Goal: Information Seeking & Learning: Learn about a topic

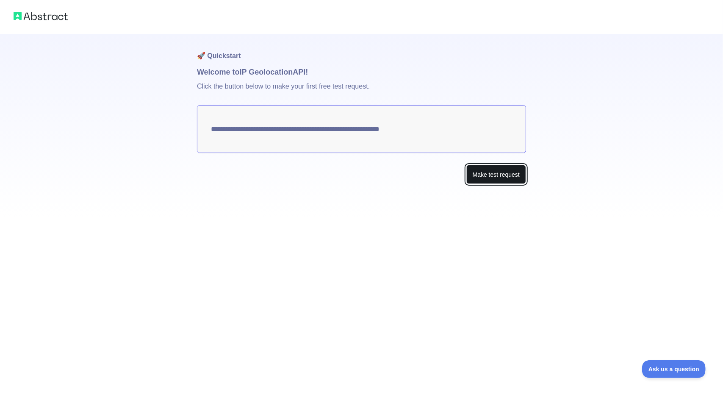
click at [485, 175] on button "Make test request" at bounding box center [496, 174] width 60 height 19
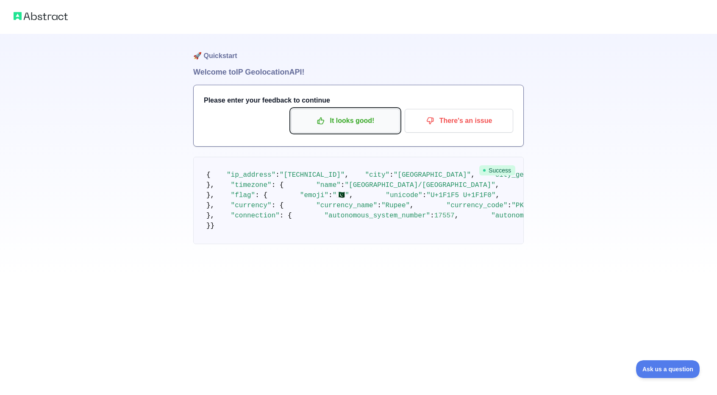
click at [352, 122] on p "It looks good!" at bounding box center [345, 121] width 96 height 14
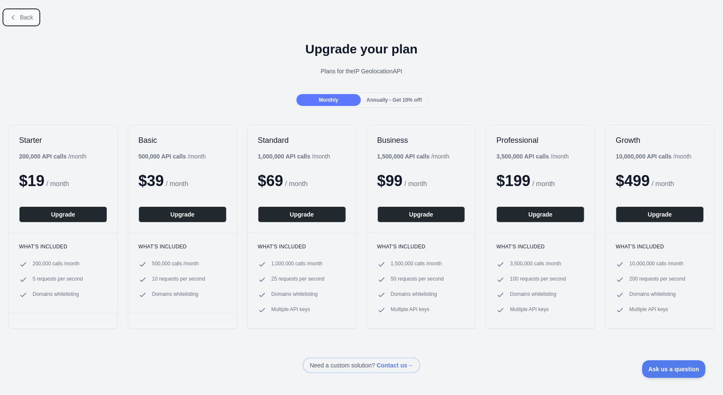
click at [27, 15] on span "Back" at bounding box center [26, 17] width 13 height 7
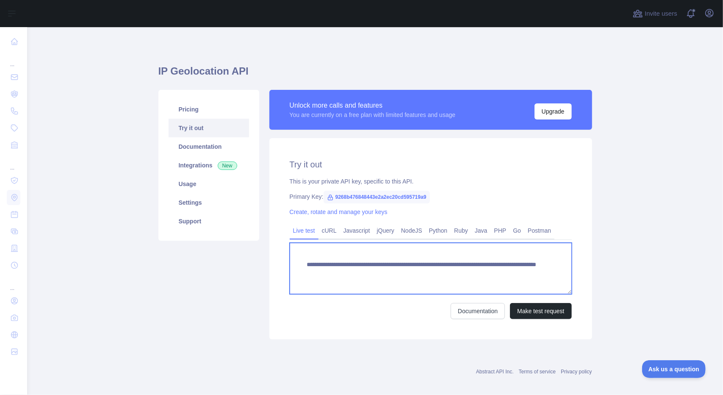
drag, startPoint x: 510, startPoint y: 271, endPoint x: 465, endPoint y: 274, distance: 45.0
click at [465, 274] on textarea "**********" at bounding box center [431, 268] width 282 height 51
paste textarea
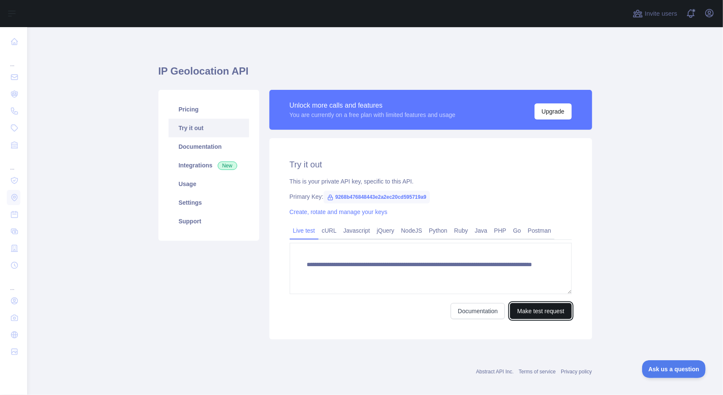
click at [529, 312] on button "Make test request" at bounding box center [540, 311] width 61 height 16
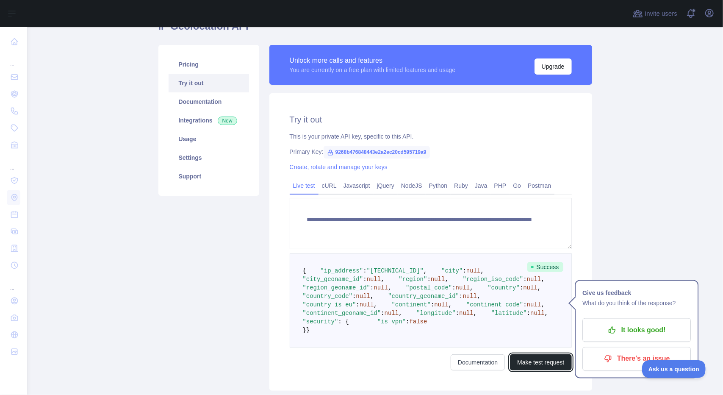
scroll to position [42, 0]
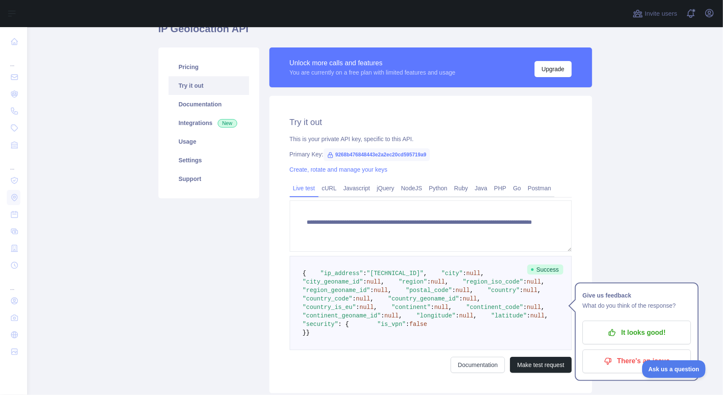
click at [204, 252] on div "Pricing Try it out Documentation Integrations New Usage Settings Support" at bounding box center [208, 220] width 111 height 346
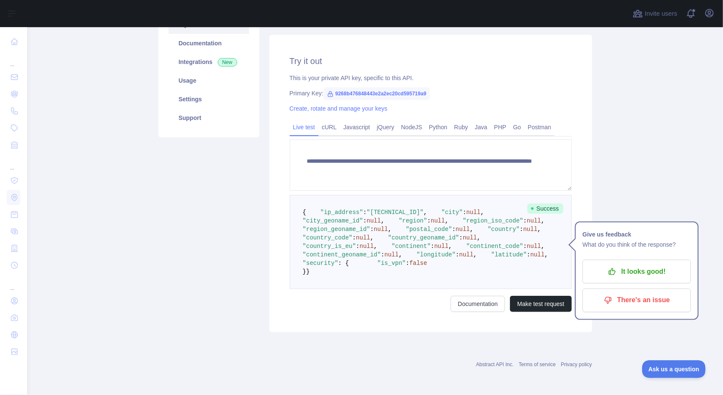
scroll to position [213, 0]
click at [666, 287] on main "**********" at bounding box center [375, 211] width 696 height 368
click at [672, 230] on main "**********" at bounding box center [375, 211] width 696 height 368
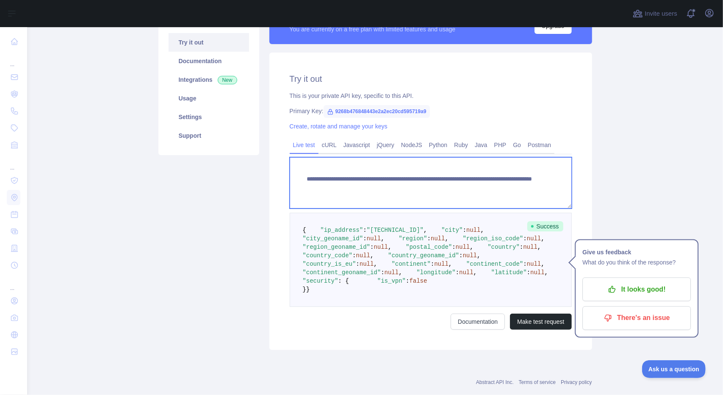
drag, startPoint x: 504, startPoint y: 186, endPoint x: 463, endPoint y: 189, distance: 40.8
click at [463, 189] on textarea "**********" at bounding box center [431, 182] width 282 height 51
paste textarea "**"
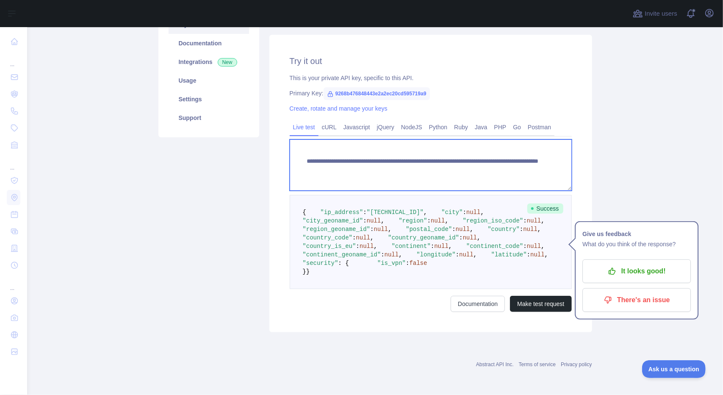
scroll to position [170, 0]
type textarea "**********"
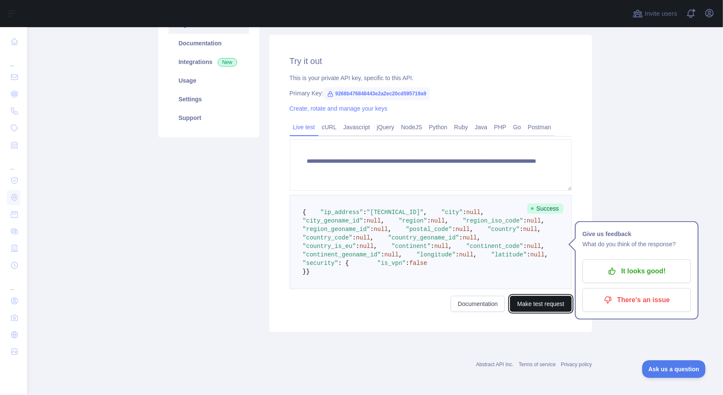
click at [541, 312] on button "Make test request" at bounding box center [540, 304] width 61 height 16
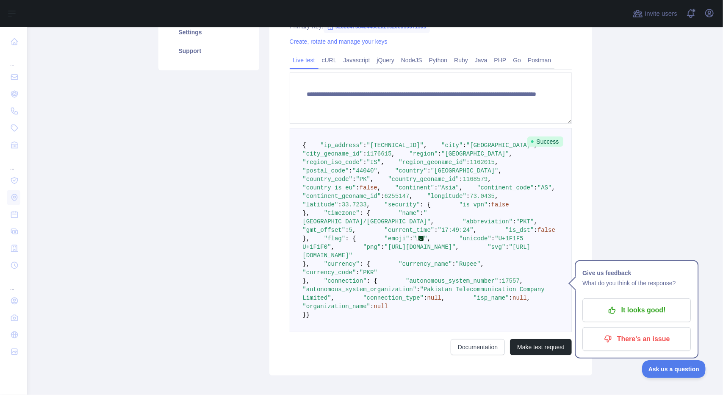
click at [624, 213] on main "**********" at bounding box center [375, 211] width 696 height 368
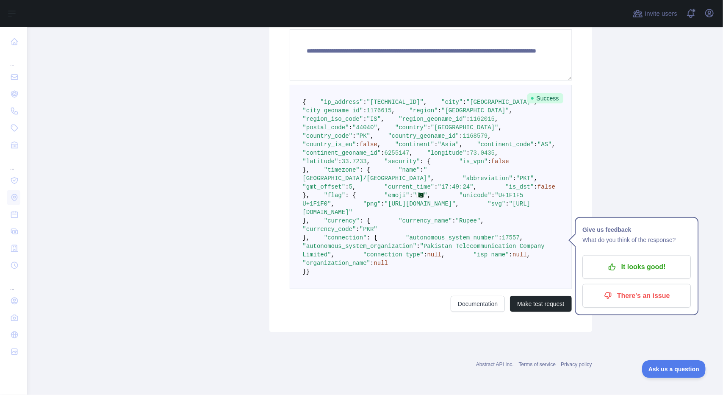
scroll to position [213, 0]
click at [640, 267] on p "It looks good!" at bounding box center [637, 267] width 96 height 14
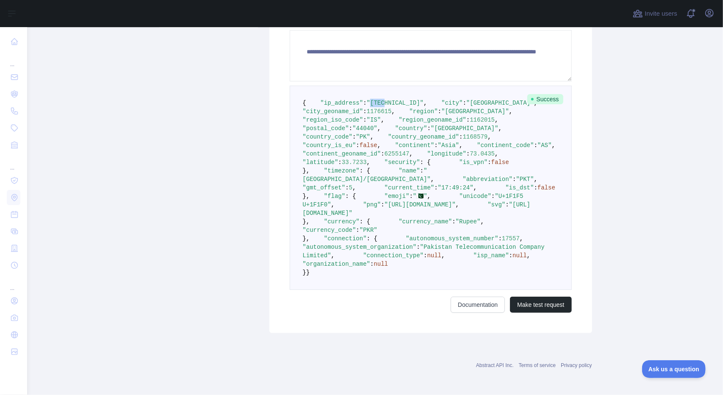
drag, startPoint x: 362, startPoint y: 111, endPoint x: 377, endPoint y: 111, distance: 14.8
click at [373, 106] on span ""[TECHNICAL_ID]"" at bounding box center [395, 103] width 57 height 7
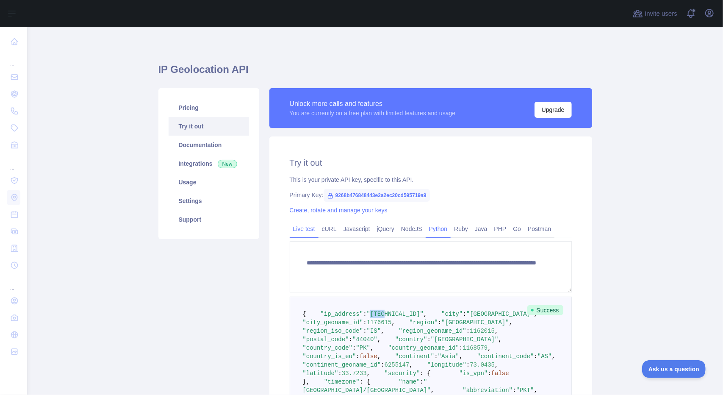
scroll to position [0, 0]
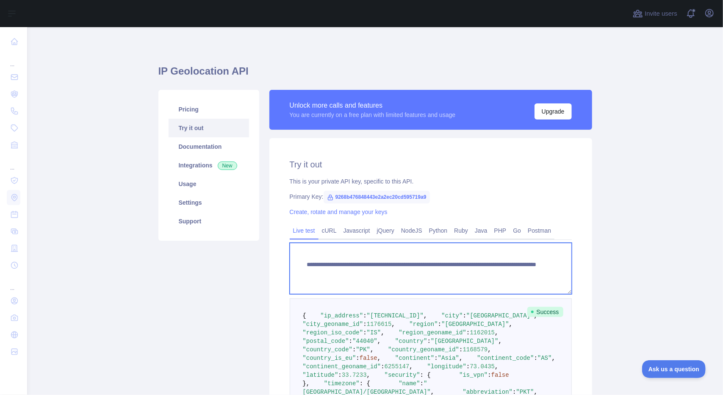
drag, startPoint x: 470, startPoint y: 273, endPoint x: 517, endPoint y: 272, distance: 46.6
click at [517, 272] on textarea "**********" at bounding box center [431, 268] width 282 height 51
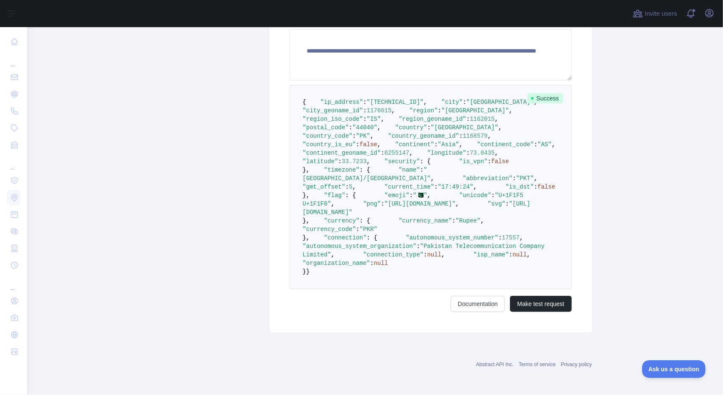
scroll to position [254, 0]
drag, startPoint x: 351, startPoint y: 322, endPoint x: 534, endPoint y: 325, distance: 183.4
click at [531, 216] on span ""[URL][DOMAIN_NAME]"" at bounding box center [417, 207] width 228 height 15
copy span "[URL][DOMAIN_NAME]"
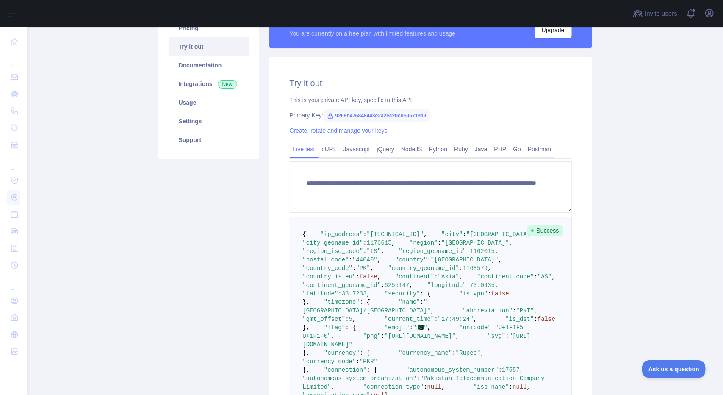
scroll to position [0, 0]
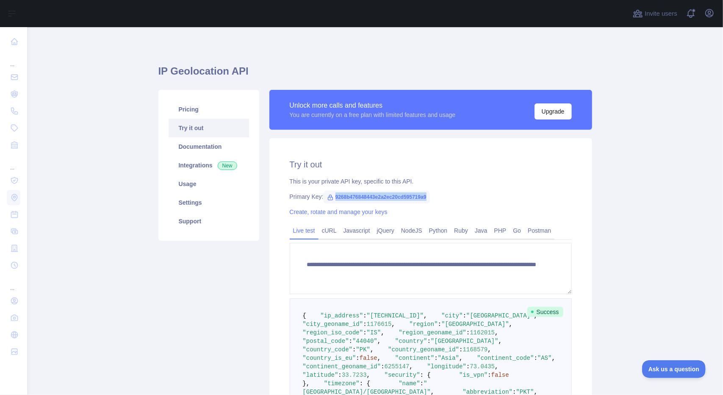
drag, startPoint x: 331, startPoint y: 197, endPoint x: 430, endPoint y: 194, distance: 98.7
click at [430, 194] on div "Primary Key: 9268b476848443e2a2ec20cd595719a9" at bounding box center [431, 196] width 282 height 8
copy span "9268b476848443e2a2ec20cd595719a9"
click at [328, 197] on icon at bounding box center [330, 197] width 5 height 5
click at [335, 199] on span "9268b476848443e2a2ec20cd595719a9" at bounding box center [377, 197] width 106 height 13
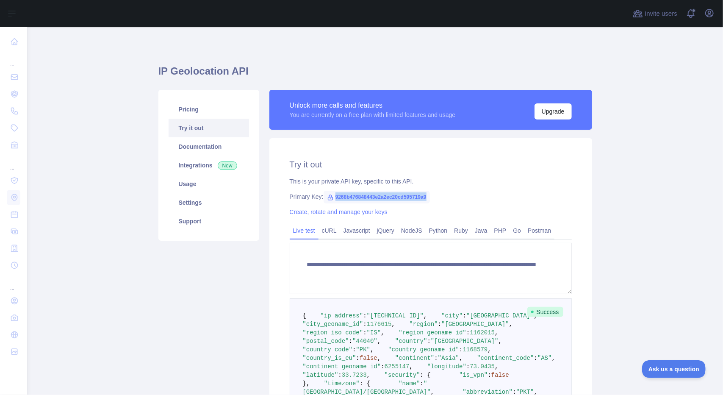
drag, startPoint x: 330, startPoint y: 197, endPoint x: 427, endPoint y: 196, distance: 96.6
click at [427, 196] on div "Primary Key: 9268b476848443e2a2ec20cd595719a9" at bounding box center [431, 196] width 282 height 8
copy span "9268b476848443e2a2ec20cd595719a9"
click at [209, 186] on link "Usage" at bounding box center [209, 183] width 80 height 19
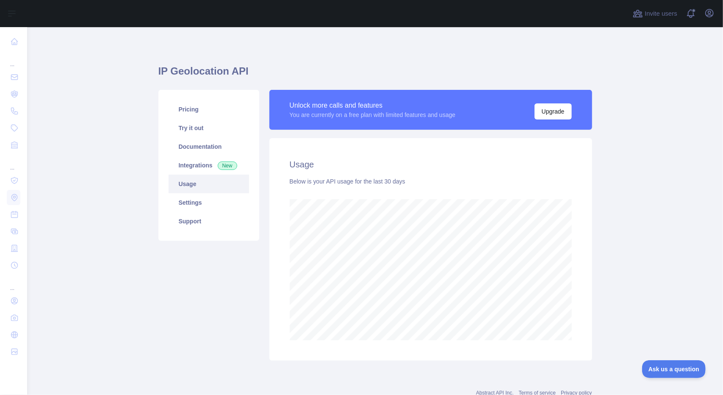
scroll to position [368, 689]
click at [200, 112] on link "Pricing" at bounding box center [209, 109] width 80 height 19
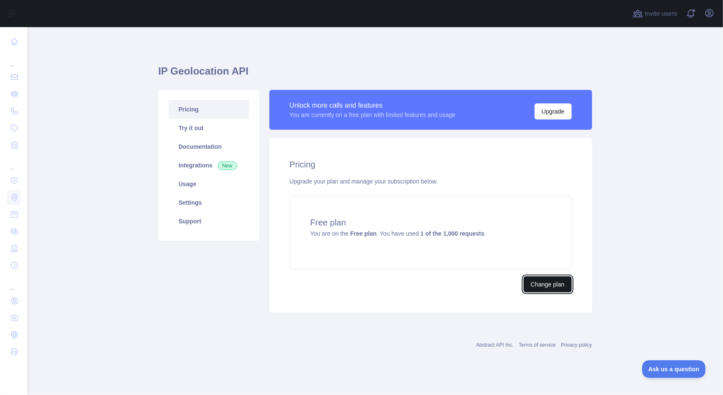
click at [556, 284] on button "Change plan" at bounding box center [547, 284] width 48 height 16
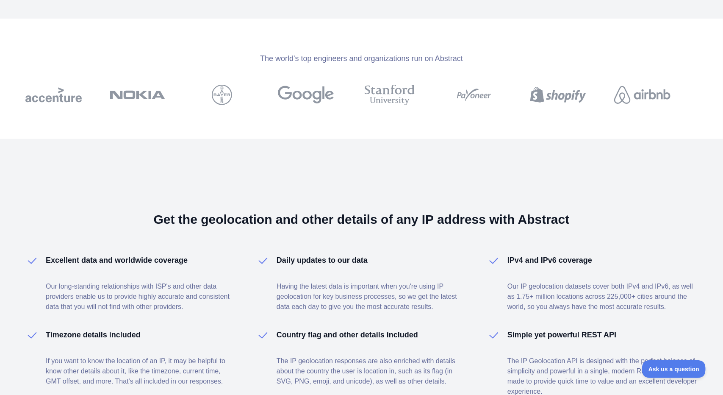
scroll to position [529, 0]
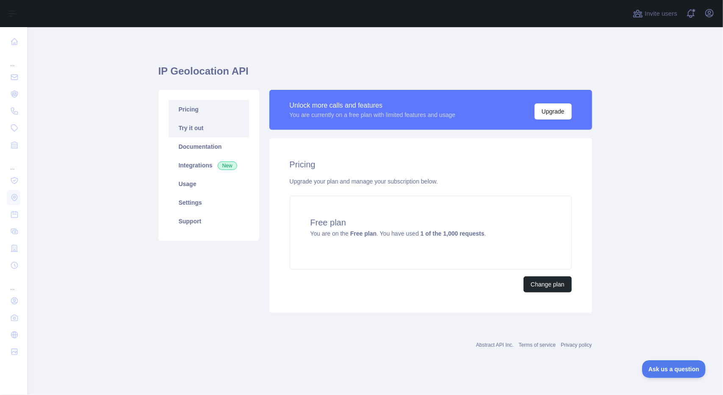
click at [208, 130] on link "Try it out" at bounding box center [209, 128] width 80 height 19
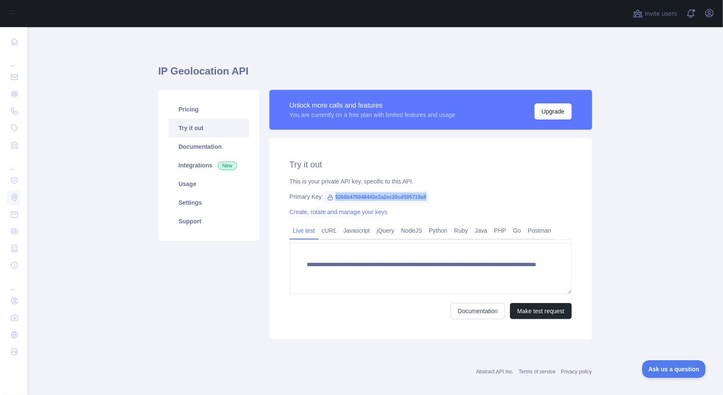
drag, startPoint x: 331, startPoint y: 197, endPoint x: 436, endPoint y: 196, distance: 105.5
click at [436, 196] on div "Primary Key: 9268b476848443e2a2ec20cd595719a9" at bounding box center [431, 196] width 282 height 8
copy span "9268b476848443e2a2ec20cd595719a9"
click at [212, 152] on link "Documentation" at bounding box center [209, 146] width 80 height 19
click at [321, 212] on link "Create, rotate and manage your keys" at bounding box center [339, 211] width 98 height 7
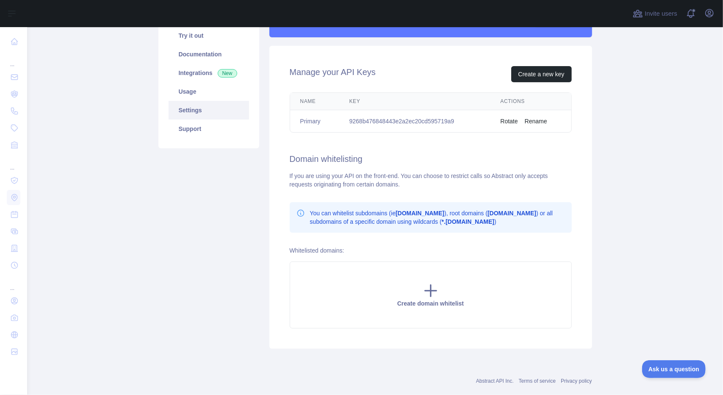
scroll to position [65, 0]
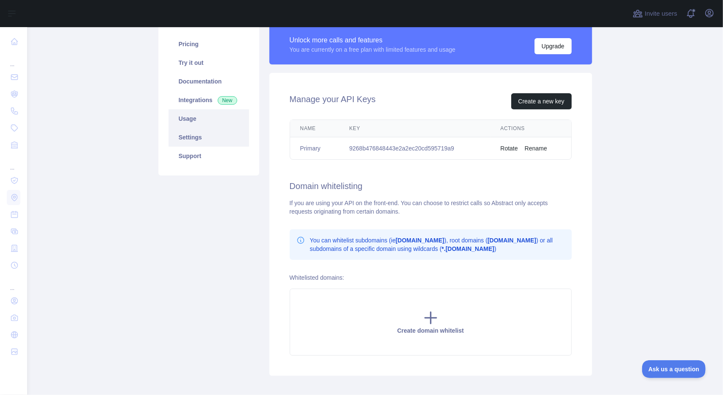
click at [210, 115] on link "Usage" at bounding box center [209, 118] width 80 height 19
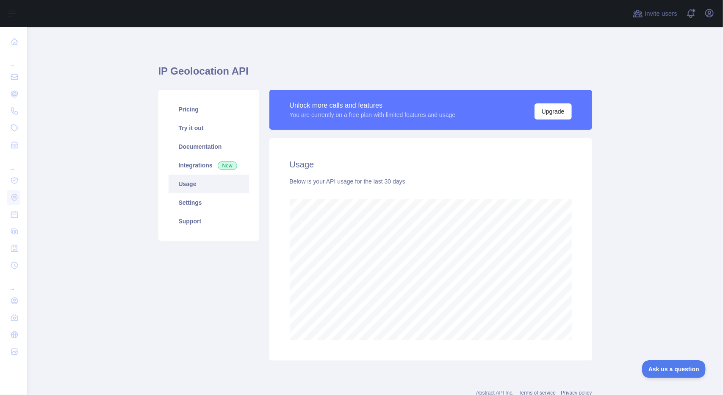
scroll to position [368, 689]
click at [206, 143] on link "Documentation" at bounding box center [209, 146] width 80 height 19
